Goal: Information Seeking & Learning: Learn about a topic

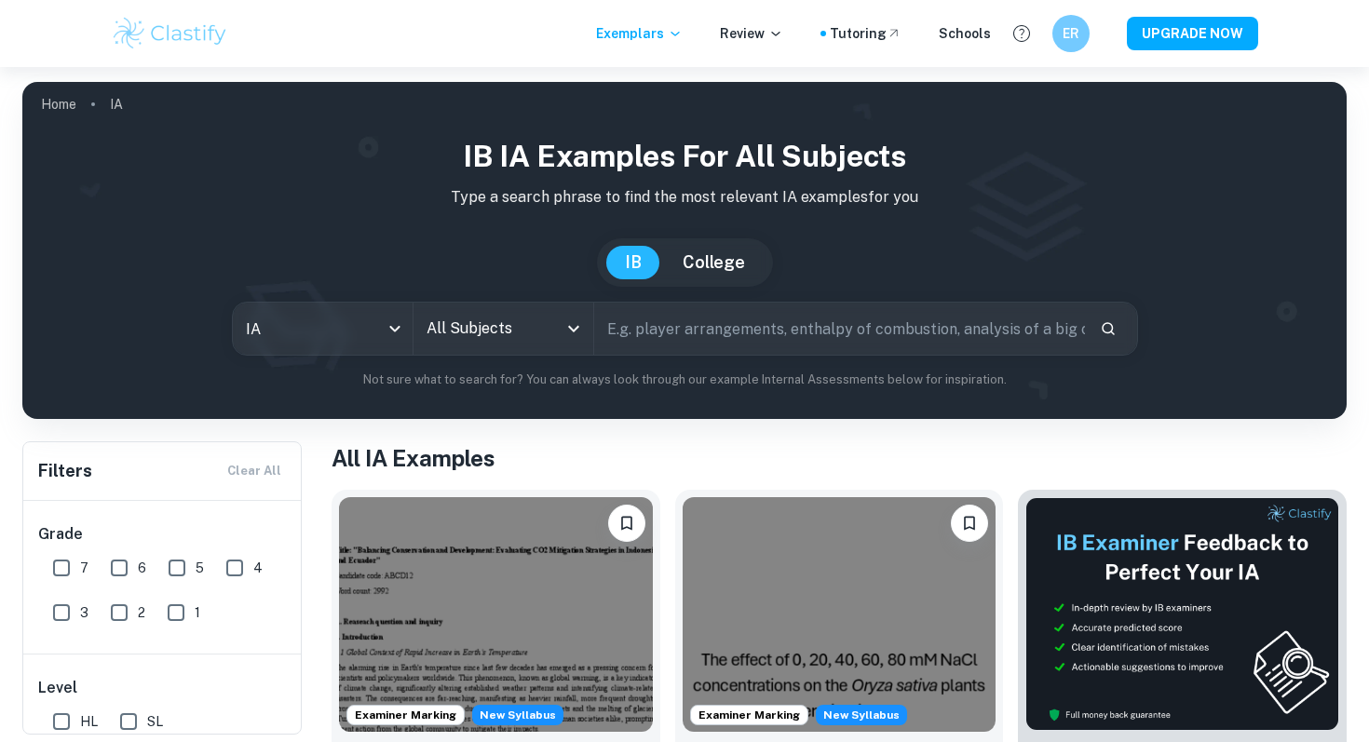
click at [541, 305] on div "All Subjects" at bounding box center [504, 329] width 180 height 52
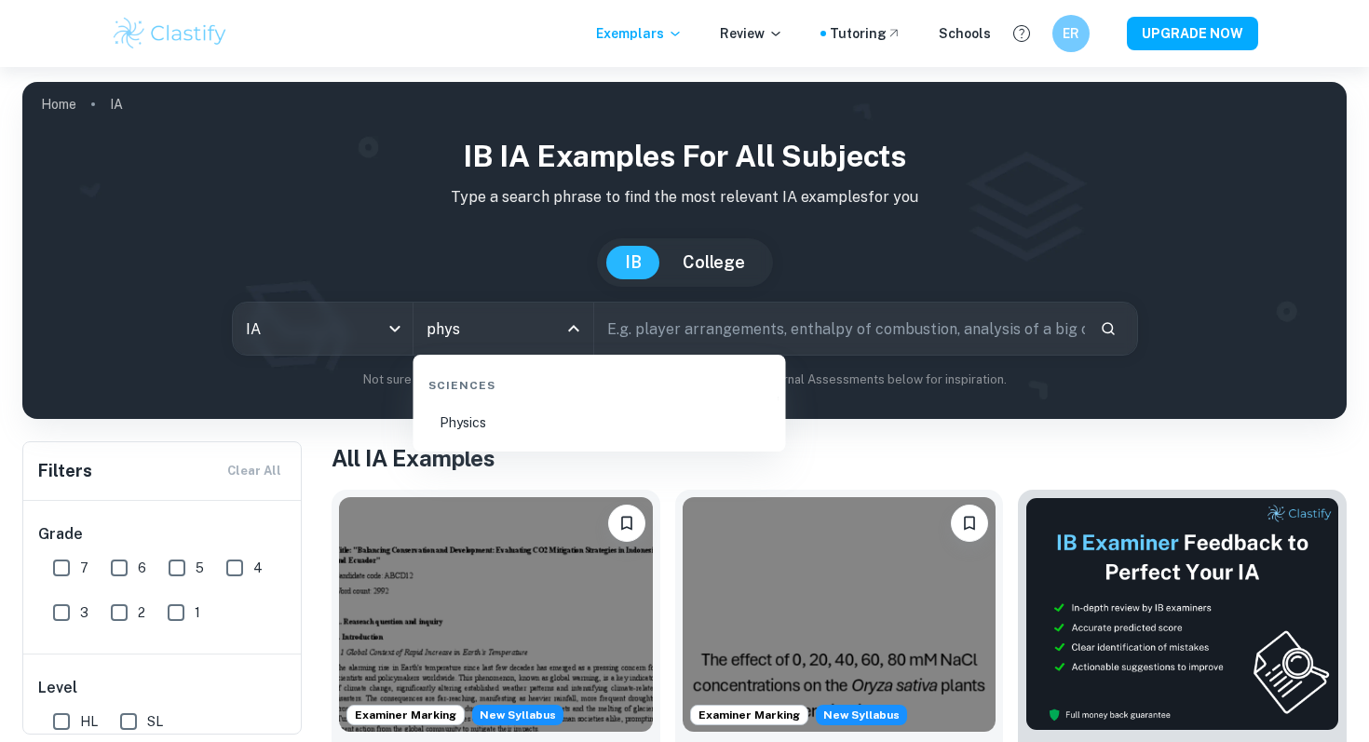
click at [525, 418] on li "Physics" at bounding box center [600, 422] width 358 height 43
type input "Physics"
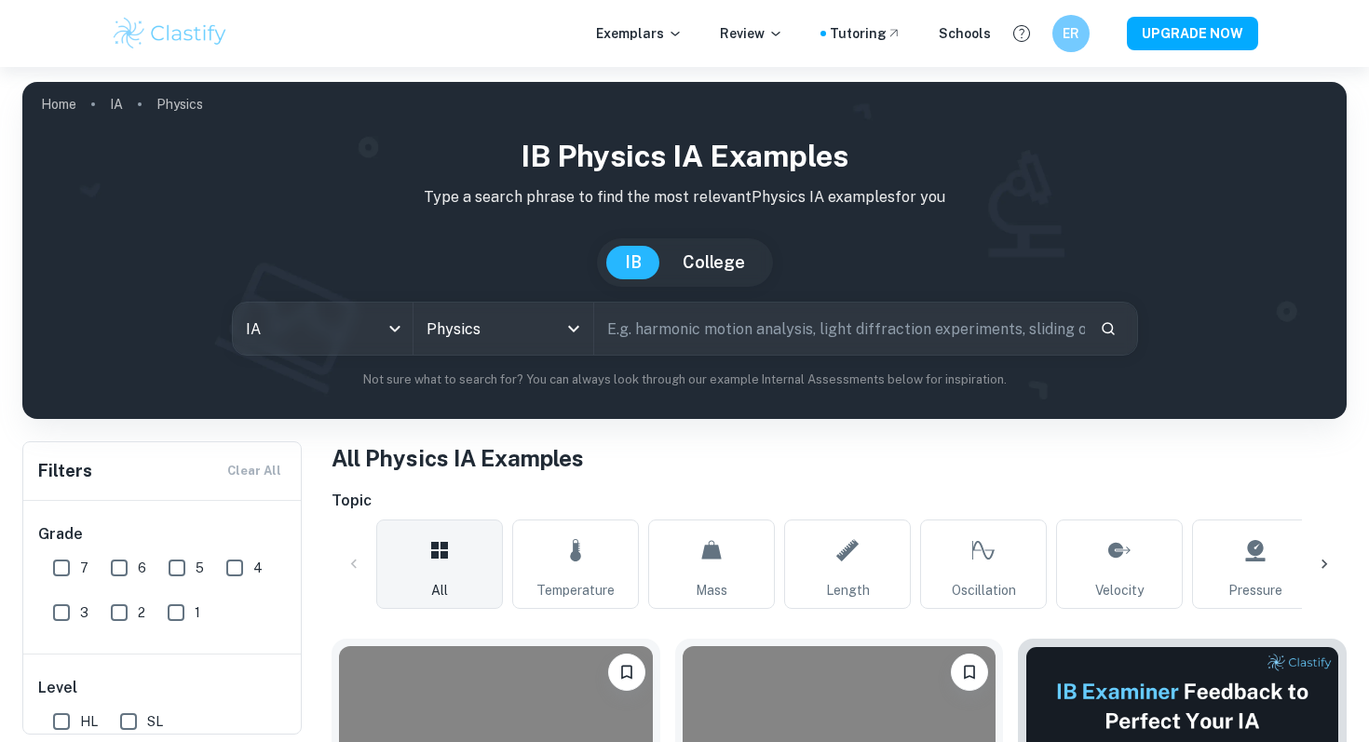
click at [679, 322] on input "text" at bounding box center [839, 329] width 491 height 52
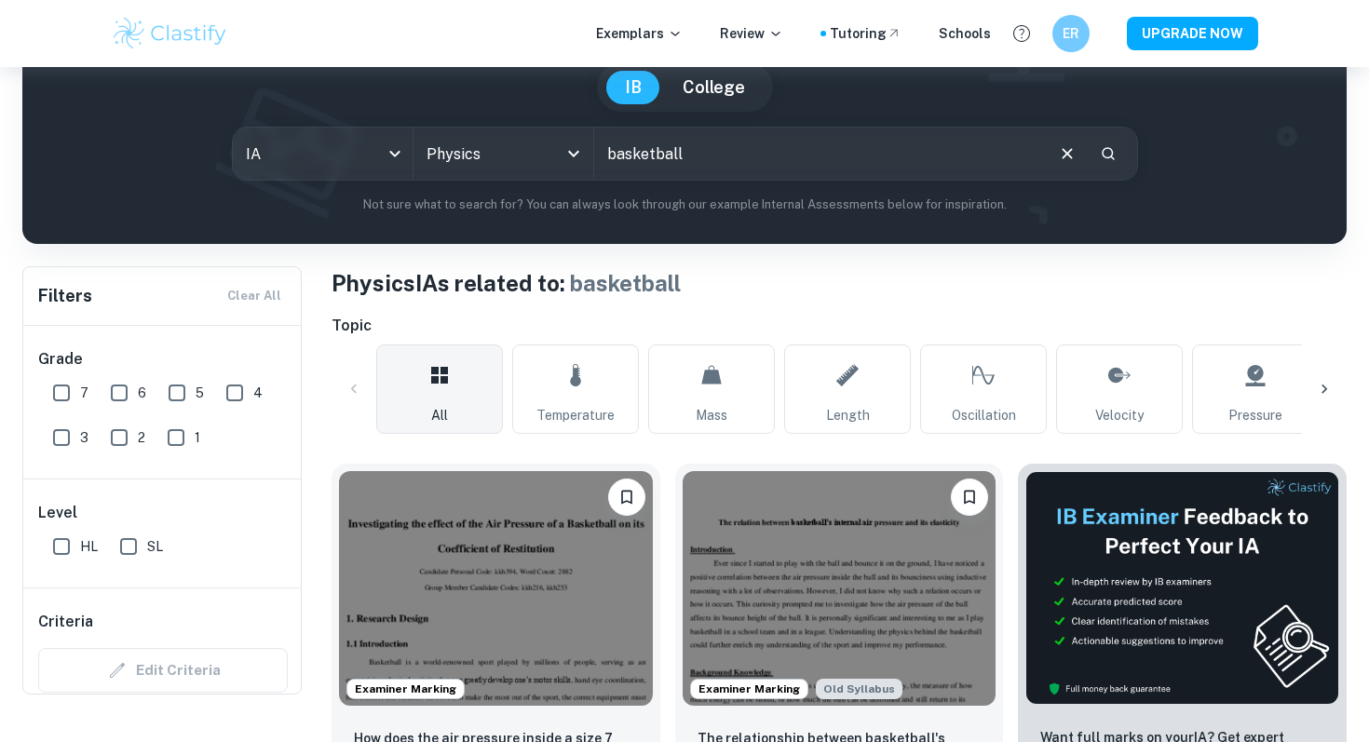
scroll to position [13, 0]
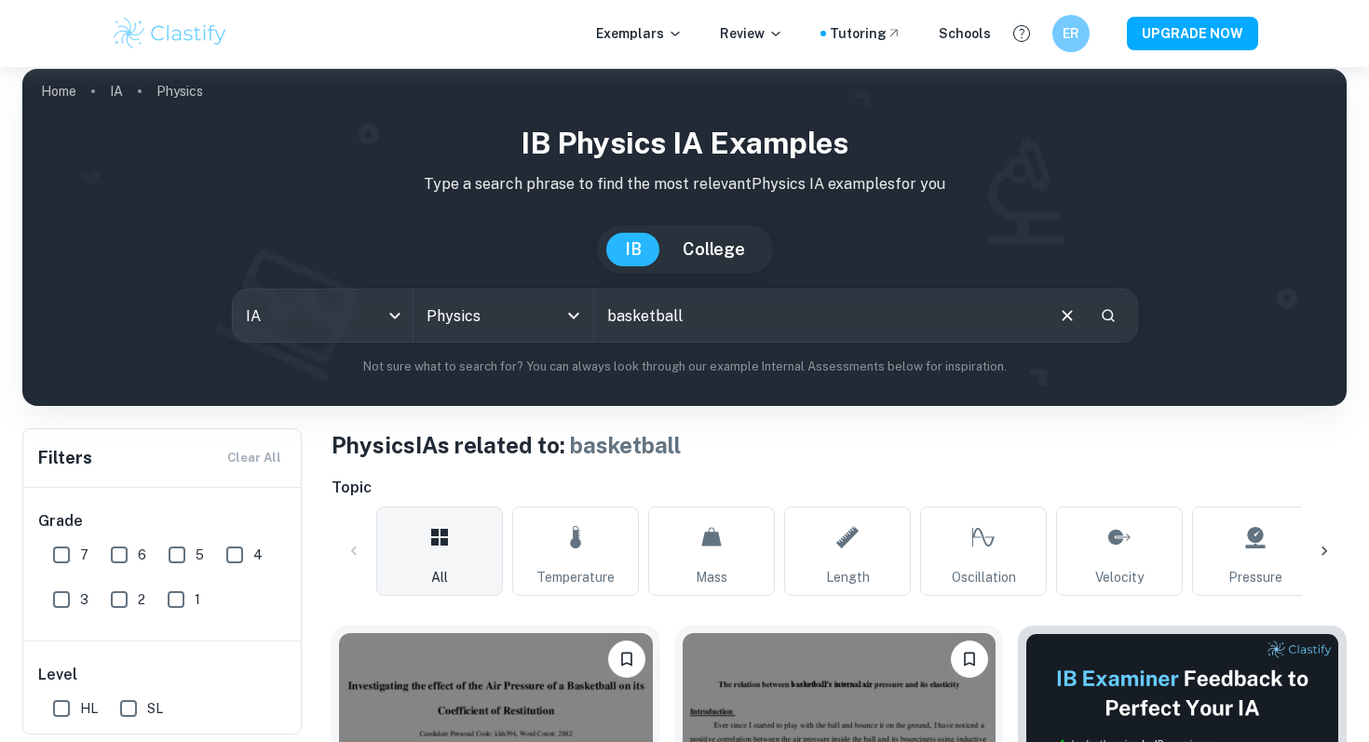
click at [716, 318] on input "basketball" at bounding box center [818, 316] width 448 height 52
type input "basketball magnus effect"
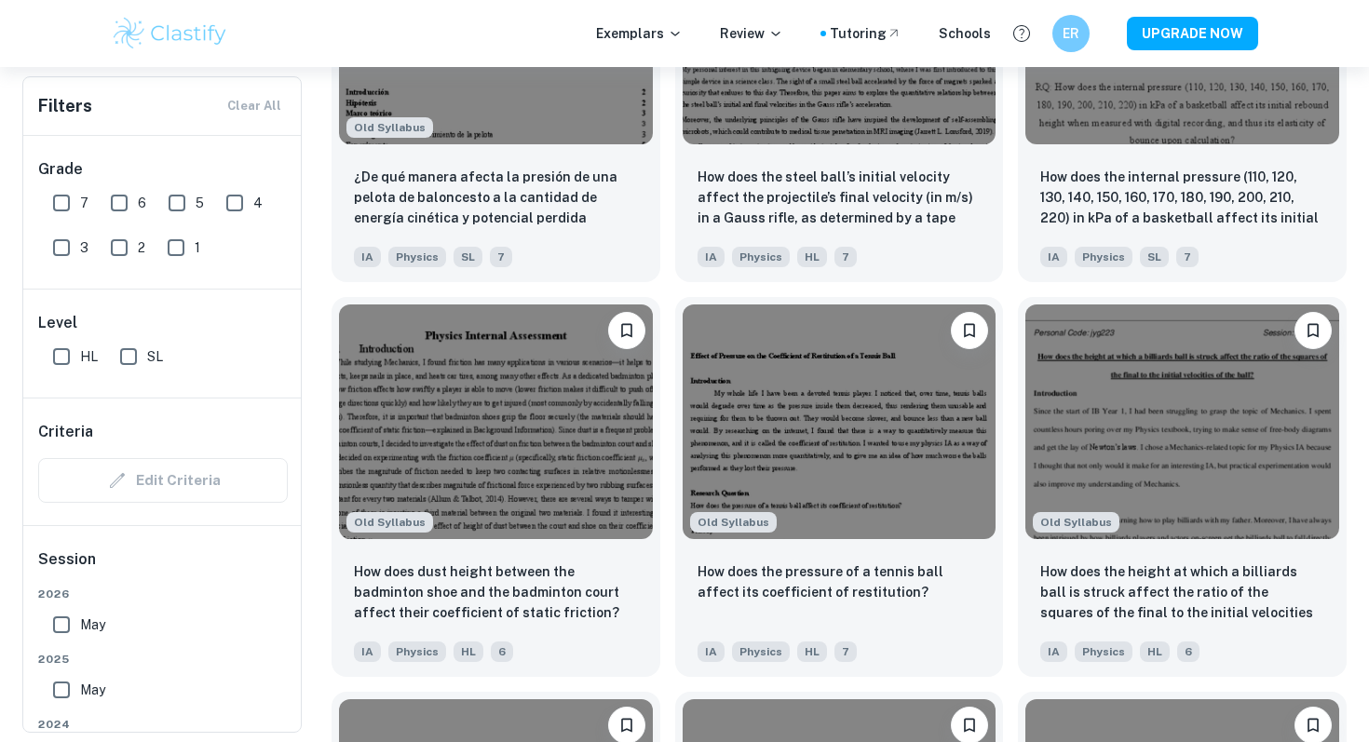
scroll to position [1923, 0]
